Goal: Task Accomplishment & Management: Use online tool/utility

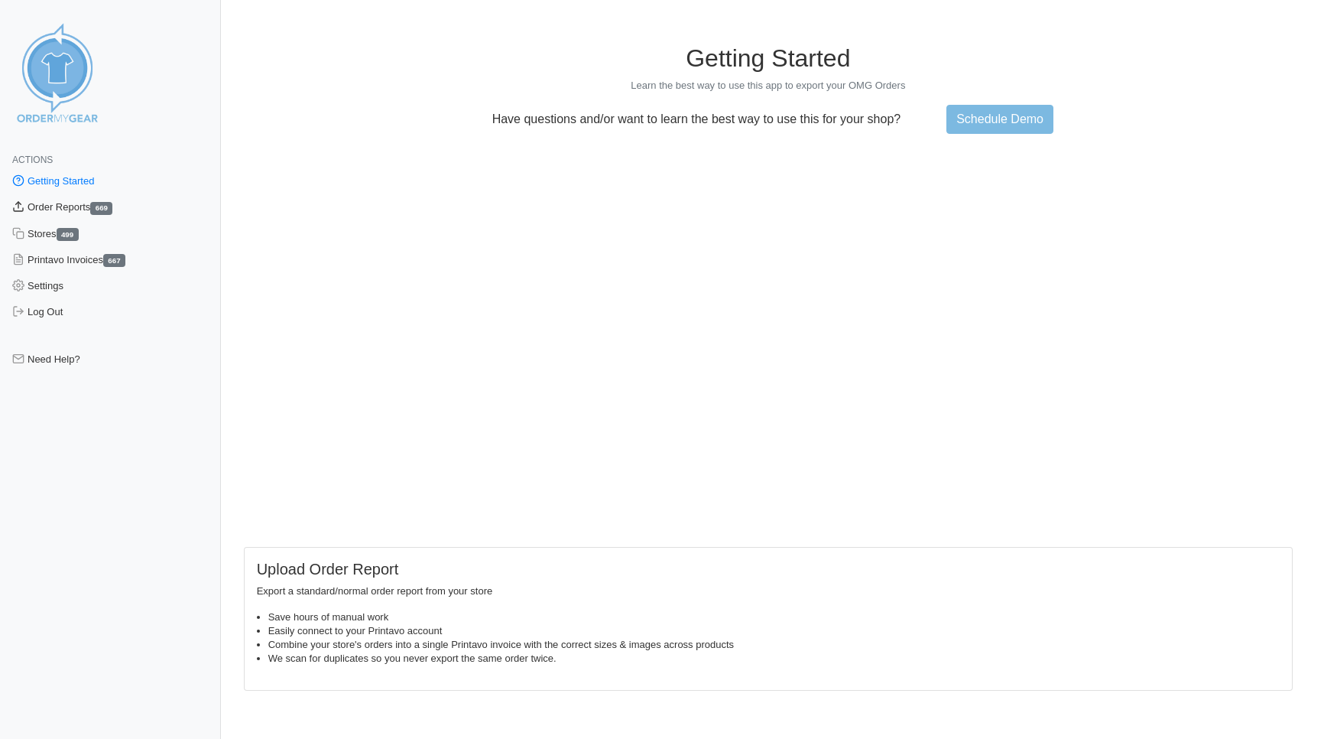
click at [83, 206] on link "Order Reports 669" at bounding box center [110, 207] width 221 height 26
click at [76, 208] on link "Order Reports 669" at bounding box center [110, 207] width 221 height 26
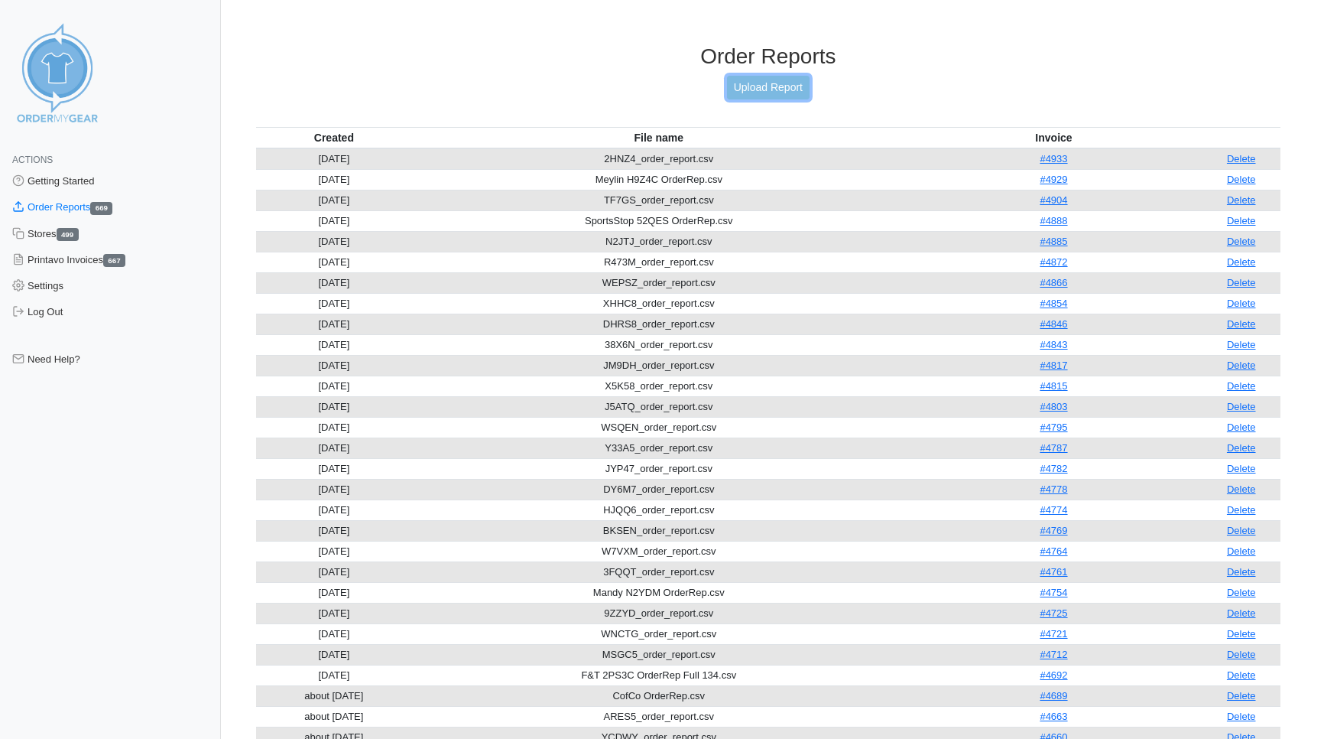
click at [753, 90] on link "Upload Report" at bounding box center [768, 88] width 83 height 24
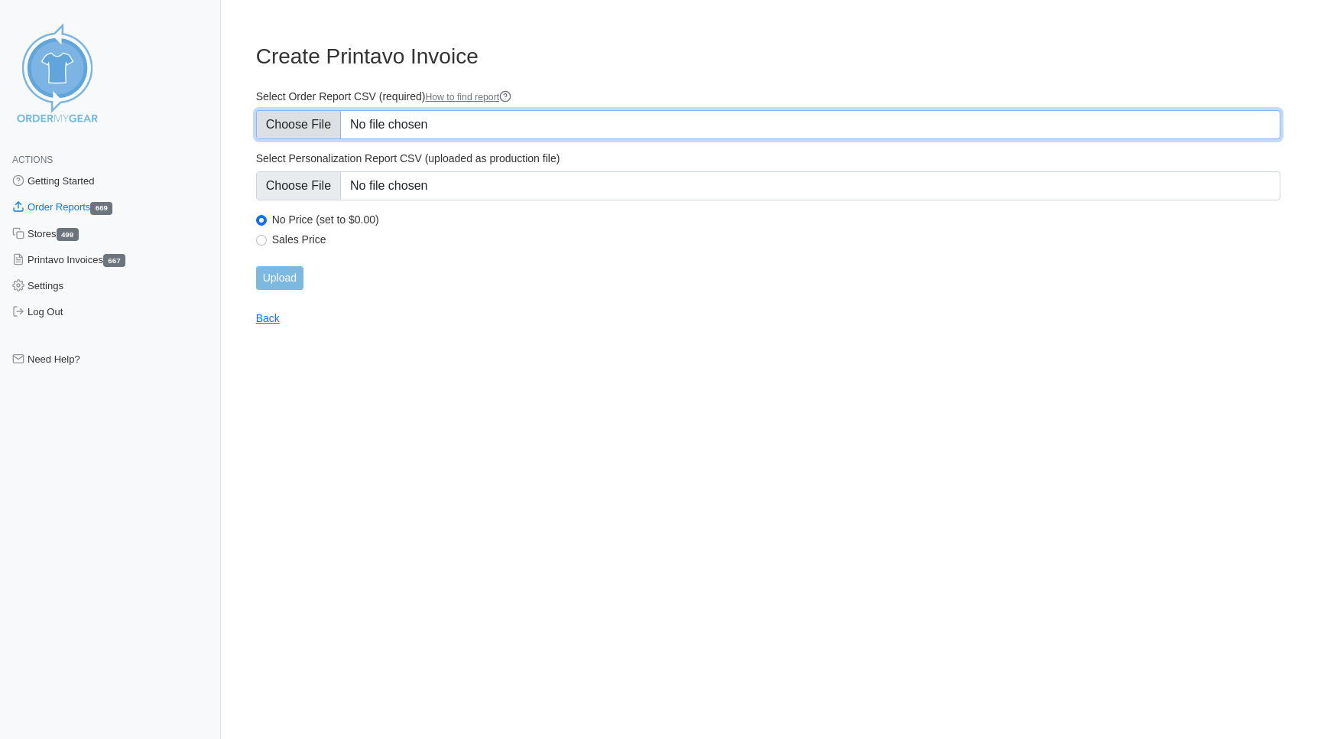
click at [298, 135] on input "Select Order Report CSV (required) How to find report" at bounding box center [768, 124] width 1025 height 29
type input "C:\fakepath\8YZN8_order_report.csv"
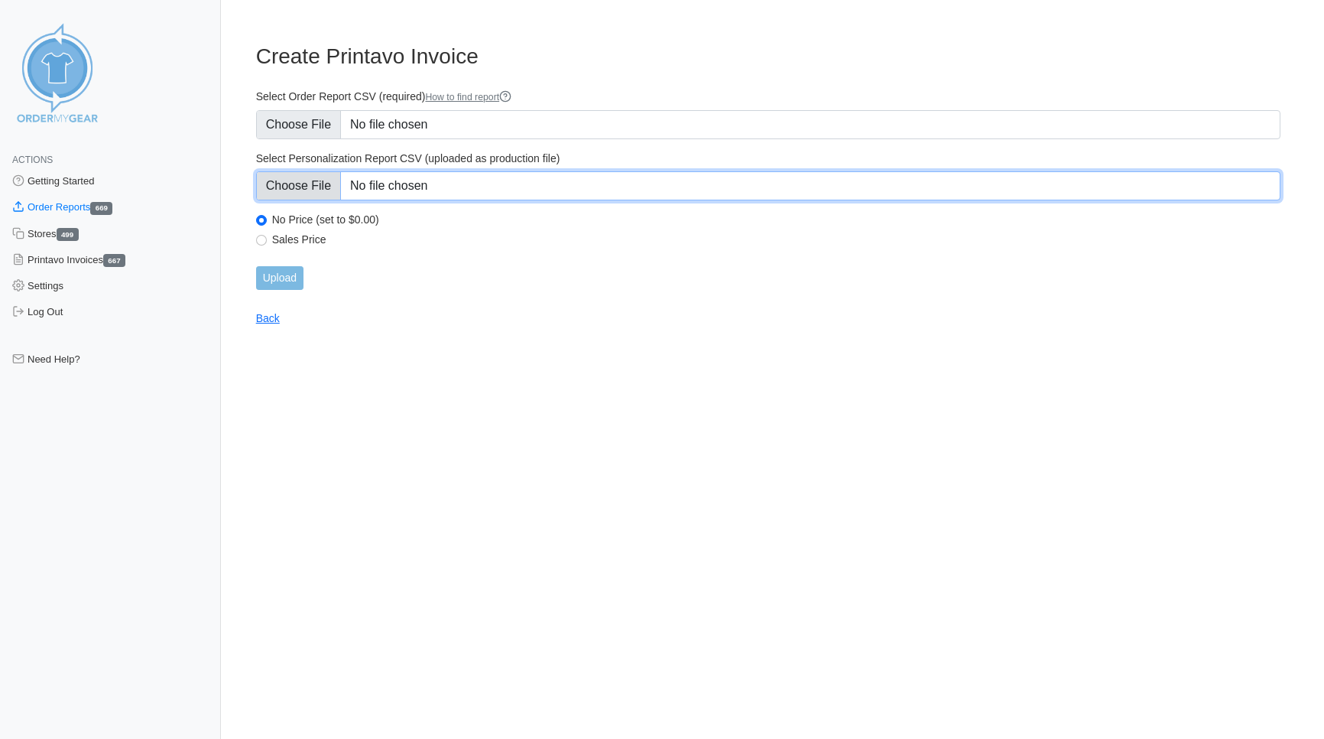
click at [293, 182] on input "Select Personalization Report CSV (uploaded as production file)" at bounding box center [768, 185] width 1025 height 29
type input "C:\fakepath\8YZN8_personalization_report.csv"
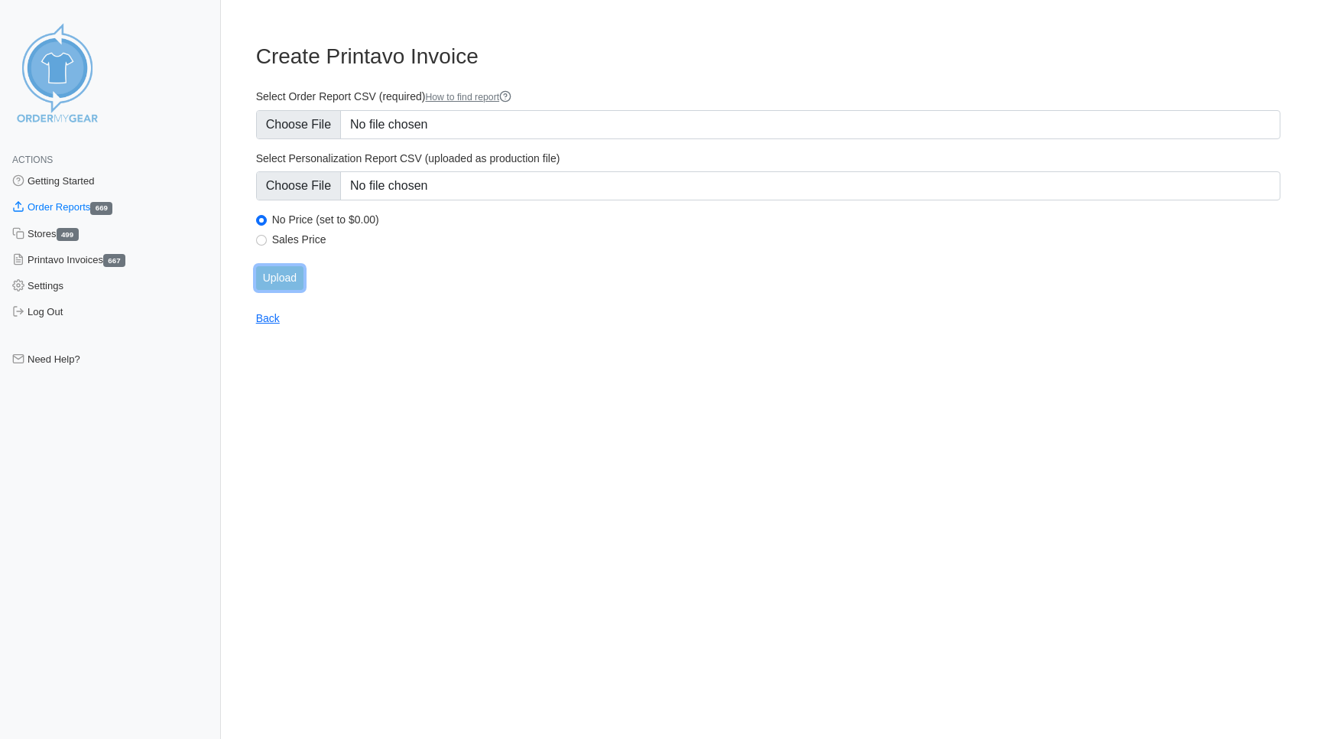
click at [282, 281] on input "Upload" at bounding box center [279, 278] width 47 height 24
